Goal: Find specific page/section: Find specific page/section

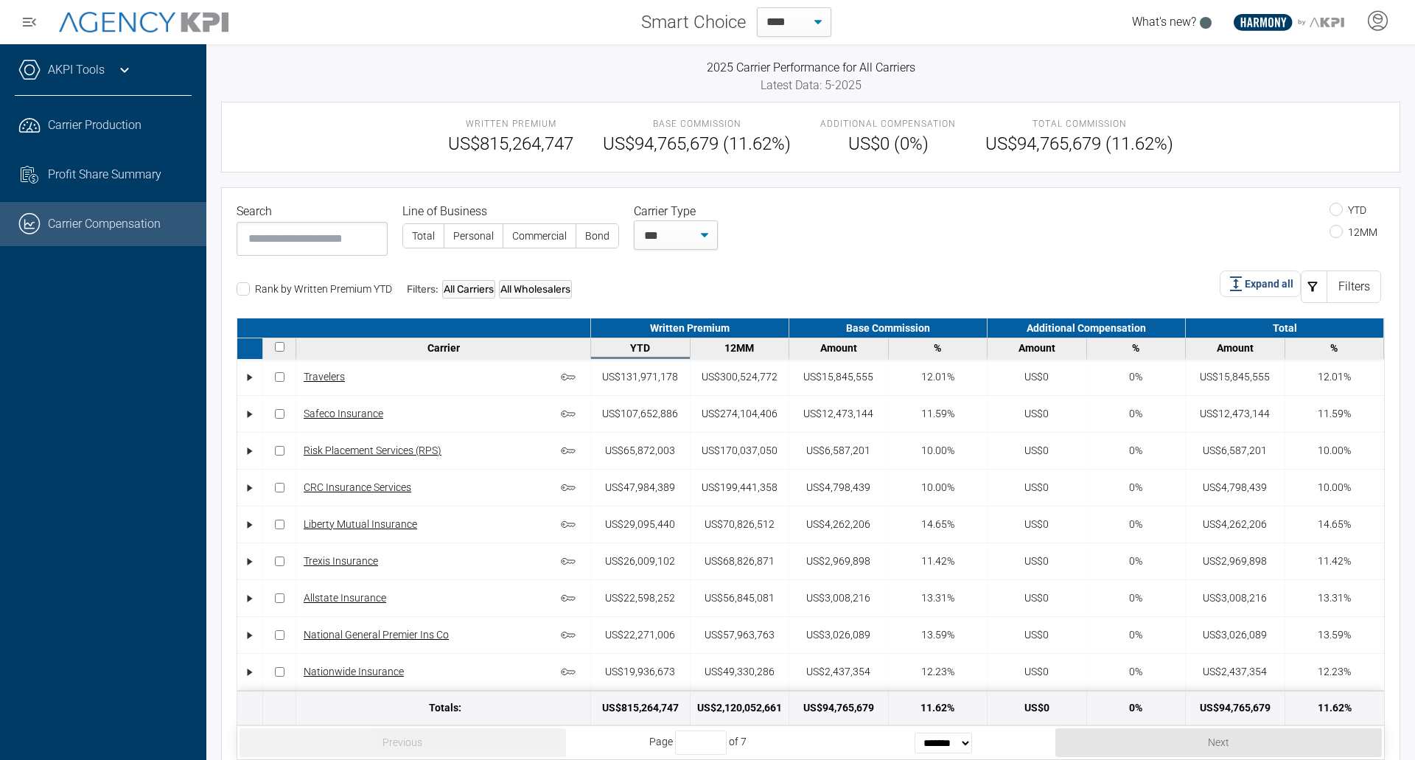
select select "**"
click at [74, 119] on span "Carrier Production" at bounding box center [95, 125] width 94 height 18
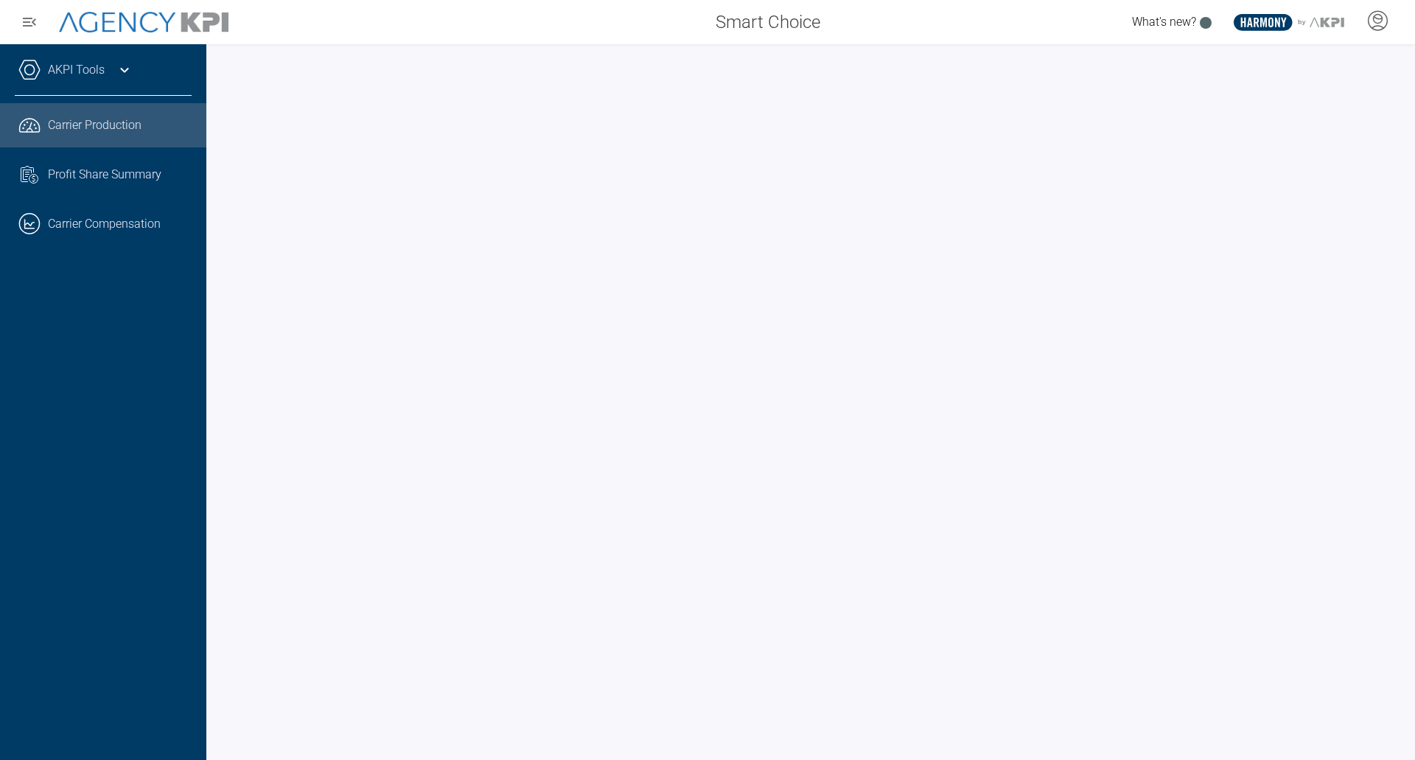
click at [81, 126] on span "Carrier Production" at bounding box center [95, 125] width 94 height 18
click at [90, 226] on link ".cls-1{fill:none;stroke:#221f20;stroke-linecap:round;stroke-linejoin:round;stro…" at bounding box center [103, 224] width 206 height 44
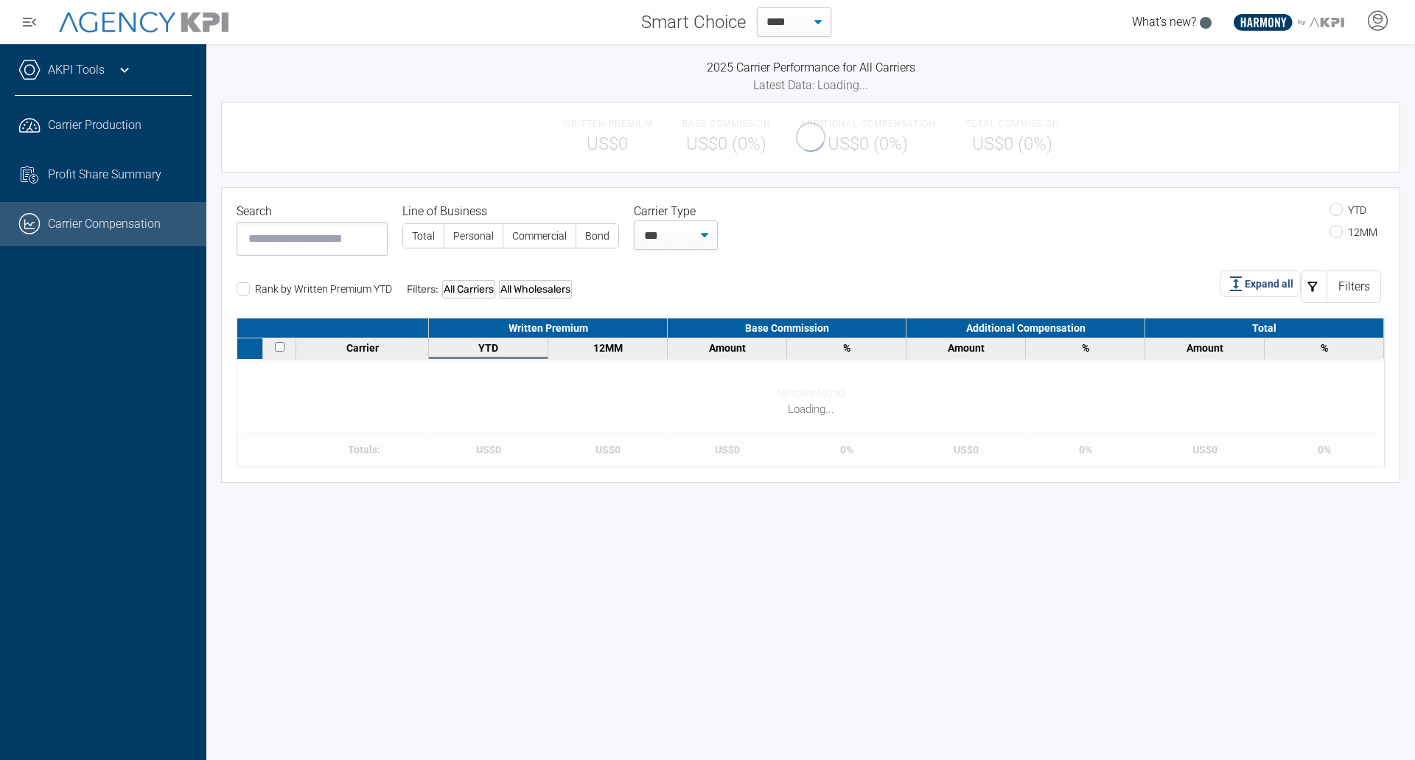
select select "**"
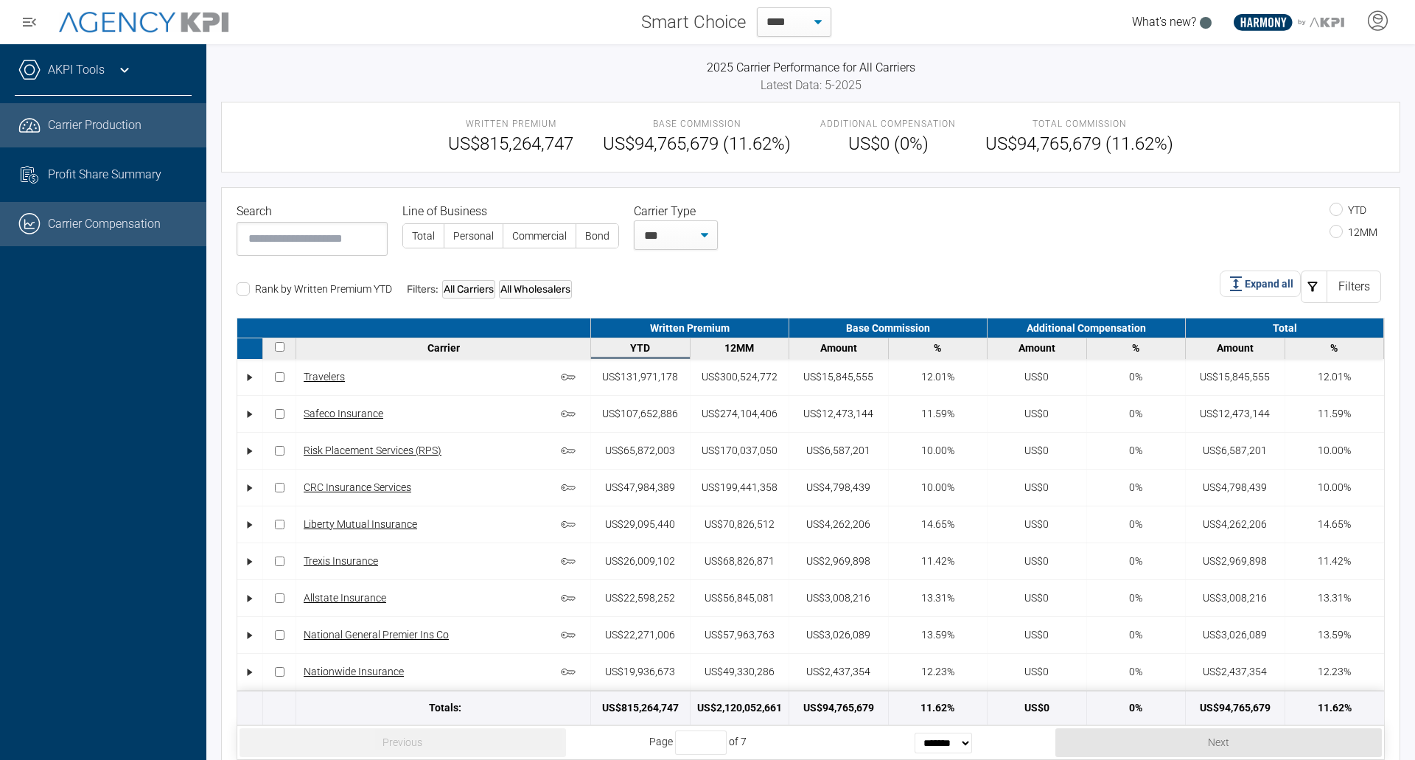
click at [89, 127] on span "Carrier Production" at bounding box center [95, 125] width 94 height 18
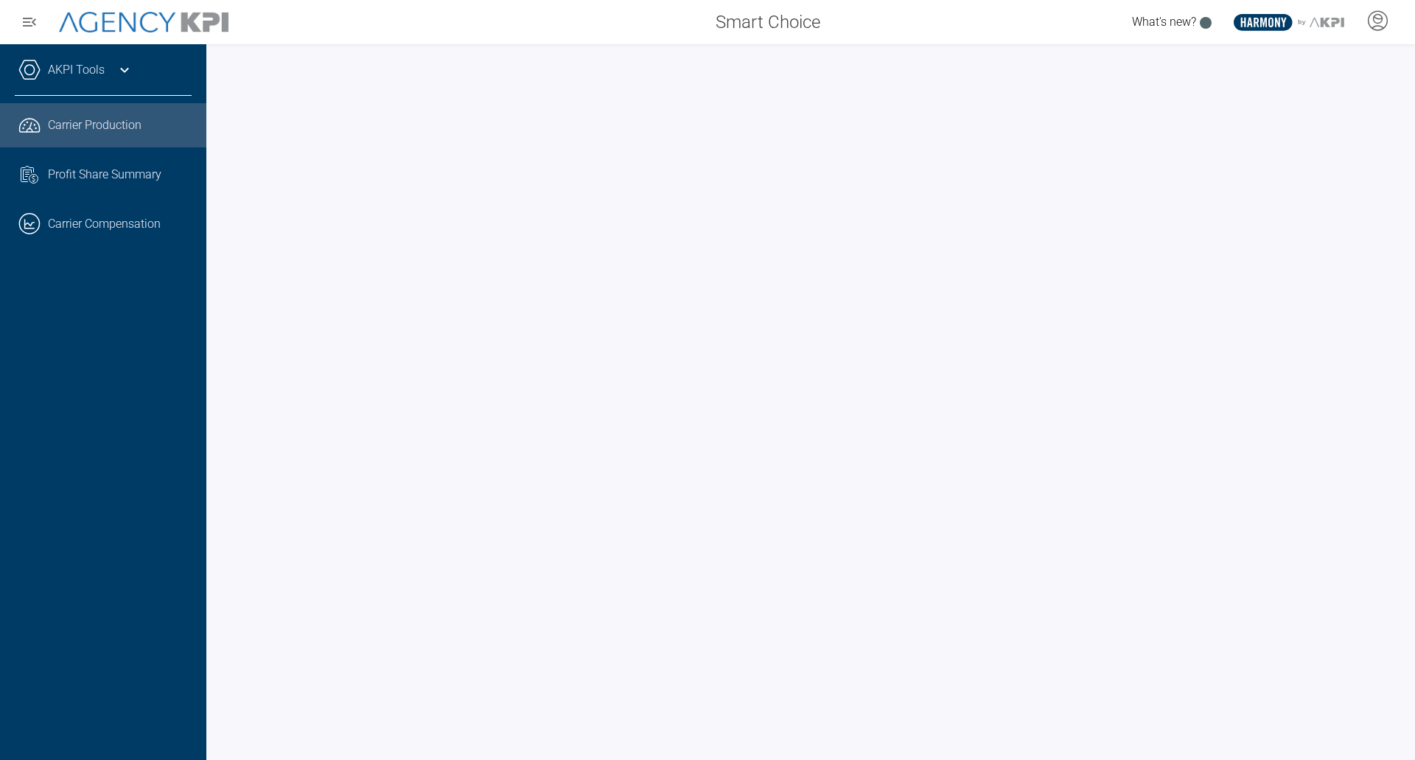
click at [980, 57] on div at bounding box center [810, 401] width 1208 height 715
click at [148, 437] on div "AKPI Tools AMS Data Upload Carrier Mapping Core Production Data Upload Agency C…" at bounding box center [103, 401] width 206 height 715
click at [145, 386] on div "AKPI Tools AMS Data Upload Carrier Mapping Core Production Data Upload Agency C…" at bounding box center [103, 401] width 206 height 715
click at [190, 513] on div "AKPI Tools AMS Data Upload Carrier Mapping Core Production Data Upload Agency C…" at bounding box center [103, 401] width 206 height 715
click at [69, 122] on span "Carrier Production" at bounding box center [95, 125] width 94 height 18
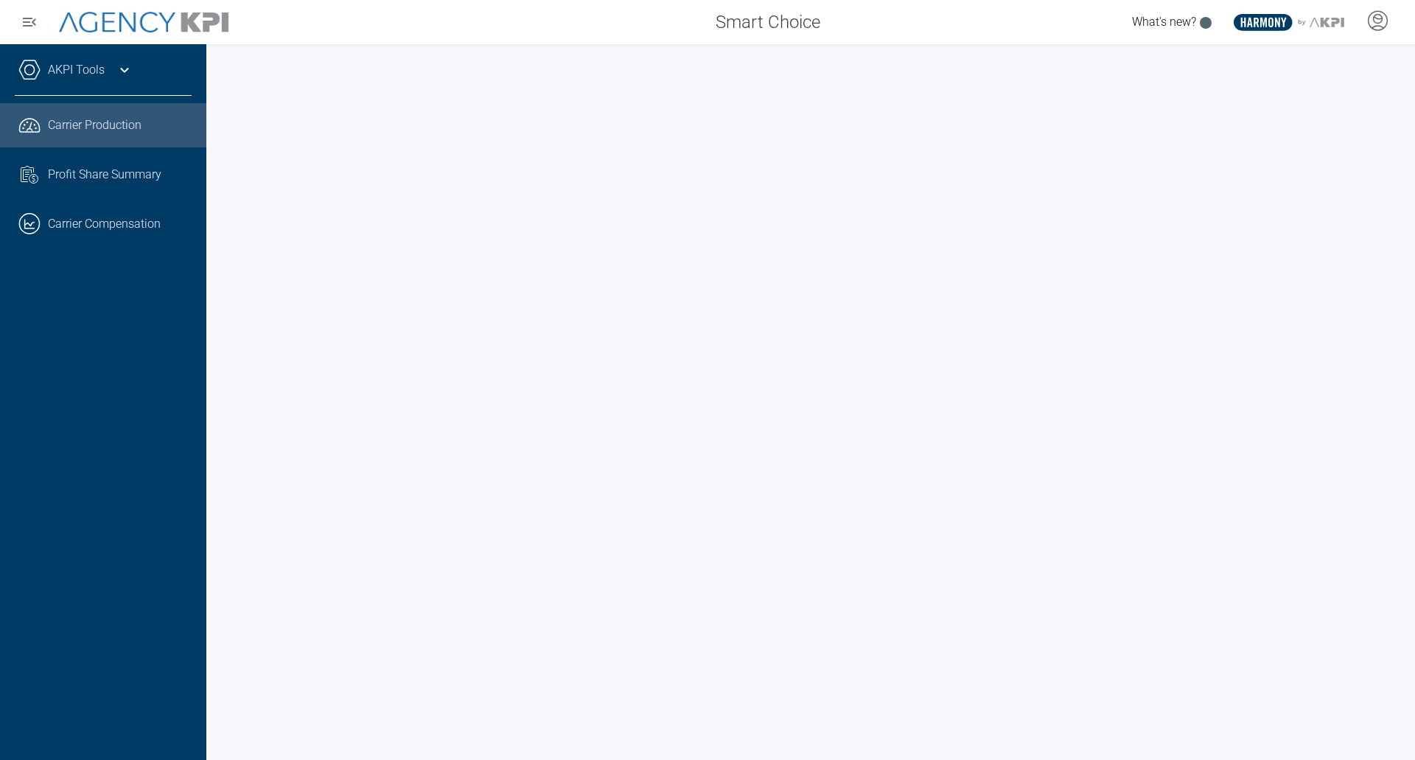
click at [102, 127] on span "Carrier Production" at bounding box center [95, 125] width 94 height 18
drag, startPoint x: 85, startPoint y: 222, endPoint x: 111, endPoint y: 249, distance: 37.0
click at [85, 222] on link ".cls-1{fill:none;stroke:#221f20;stroke-linecap:round;stroke-linejoin:round;stro…" at bounding box center [103, 224] width 206 height 44
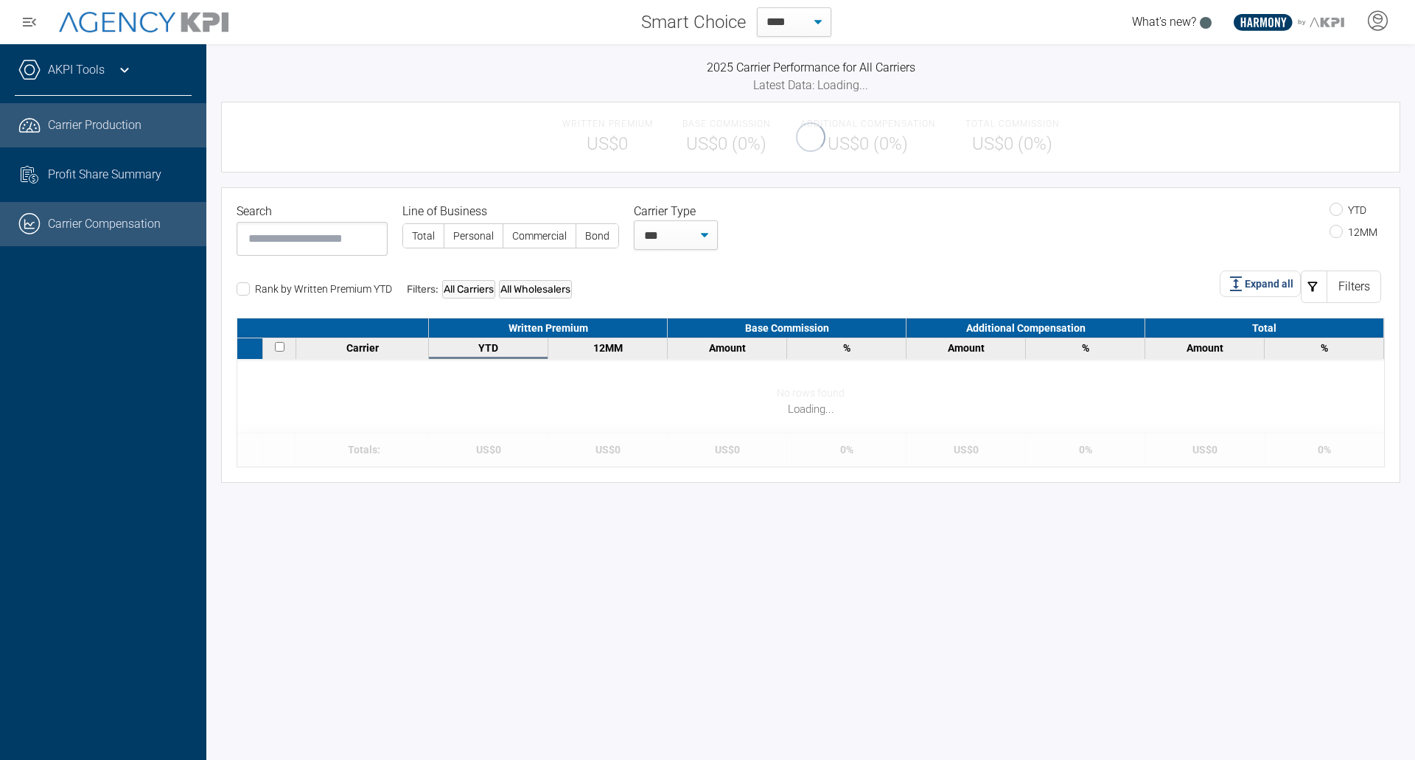
select select "**"
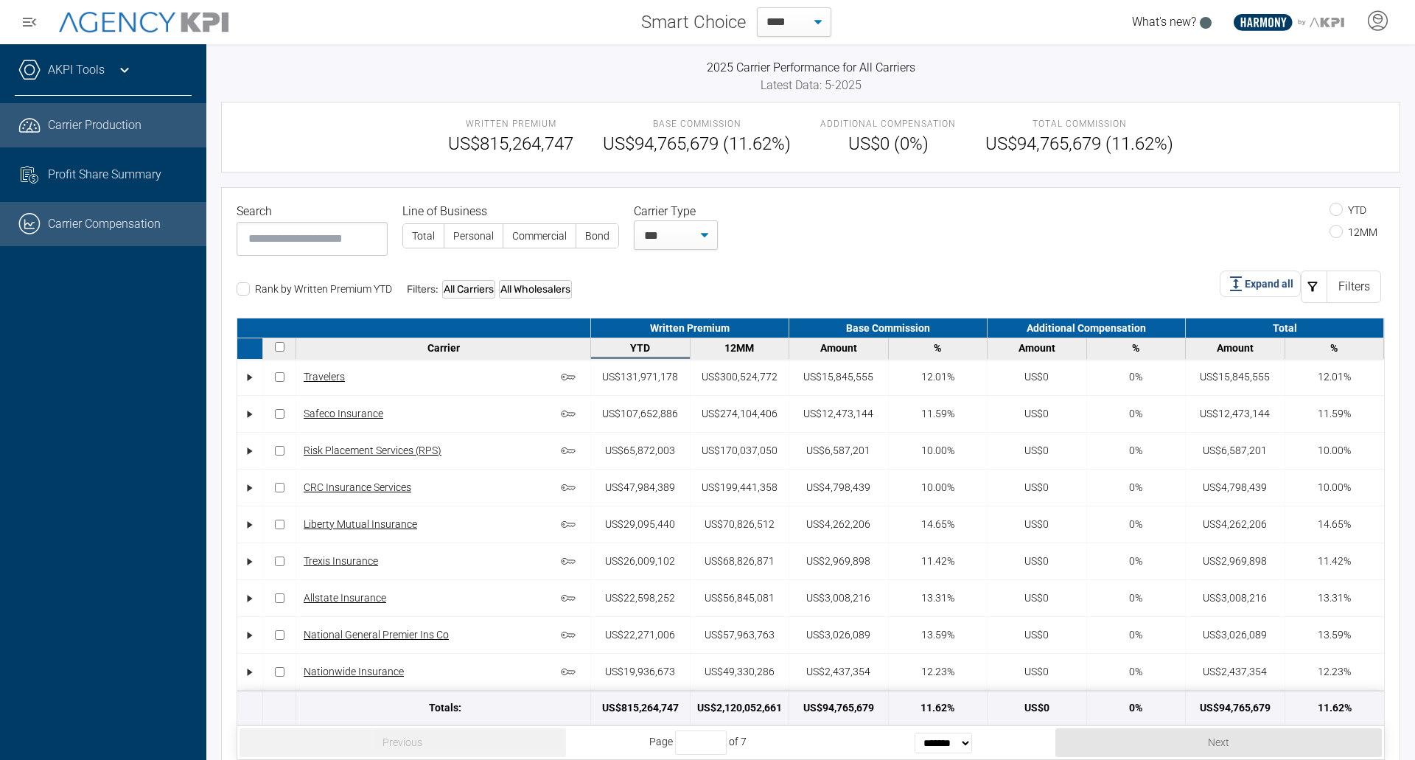
click at [97, 125] on span "Carrier Production" at bounding box center [95, 125] width 94 height 18
